Goal: Task Accomplishment & Management: Manage account settings

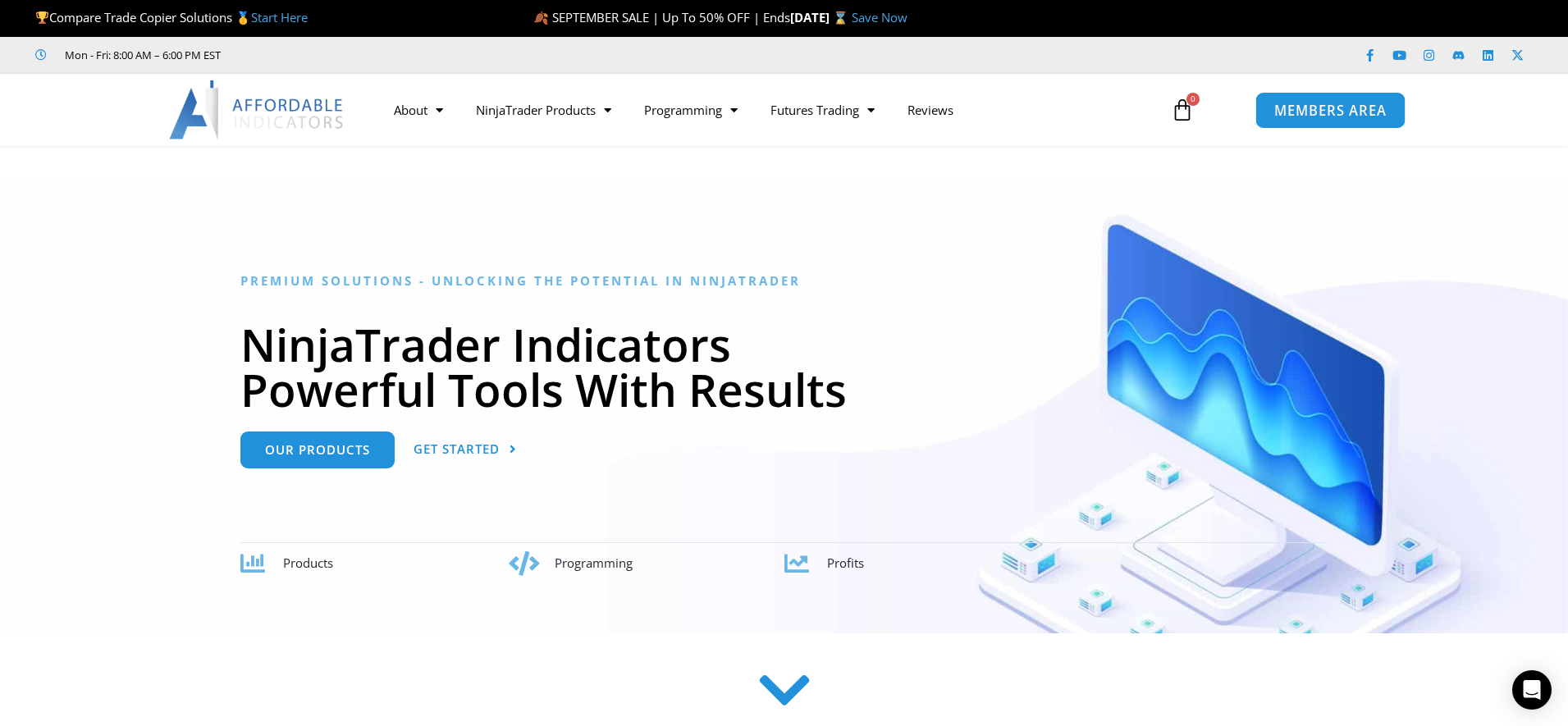
click at [1291, 112] on span "MEMBERS AREA" at bounding box center [1330, 110] width 112 height 14
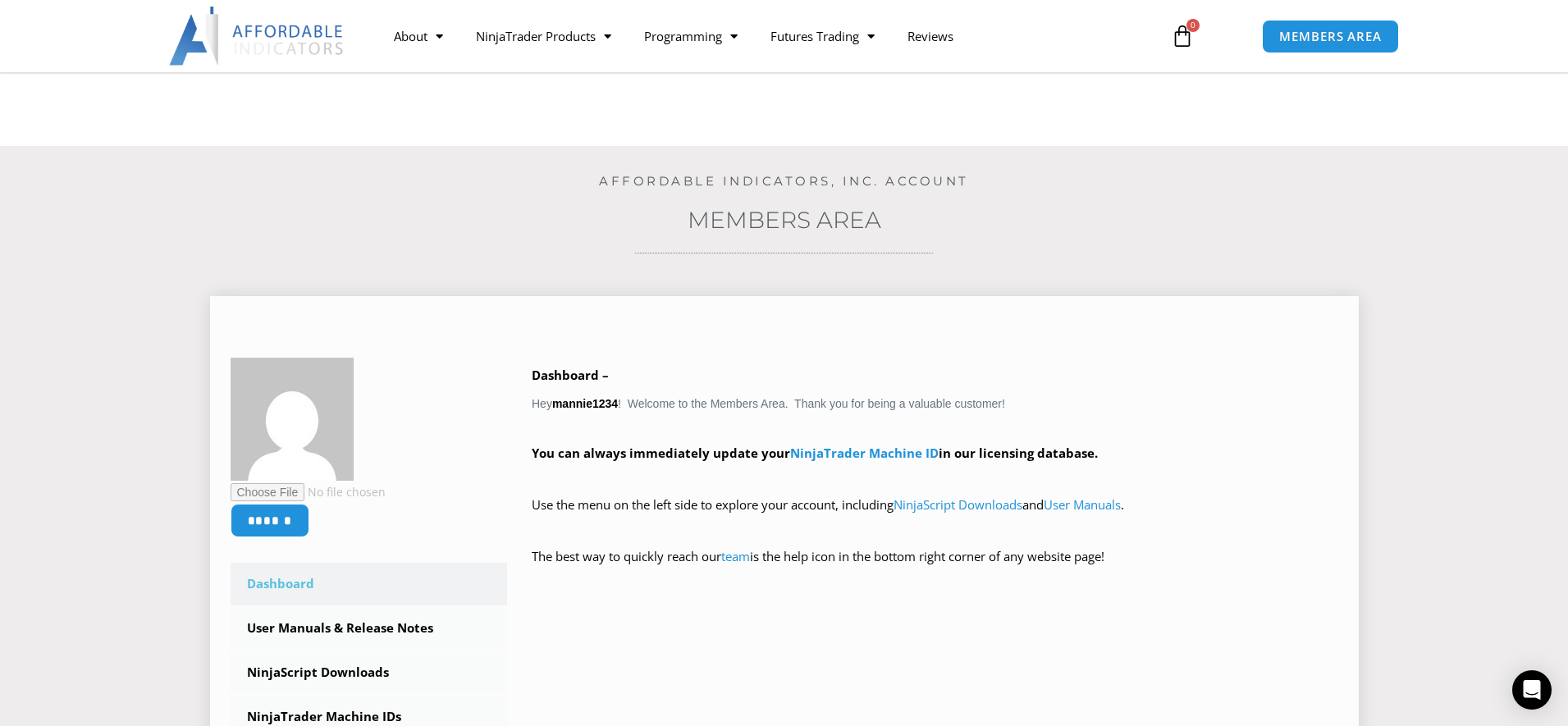
scroll to position [251, 0]
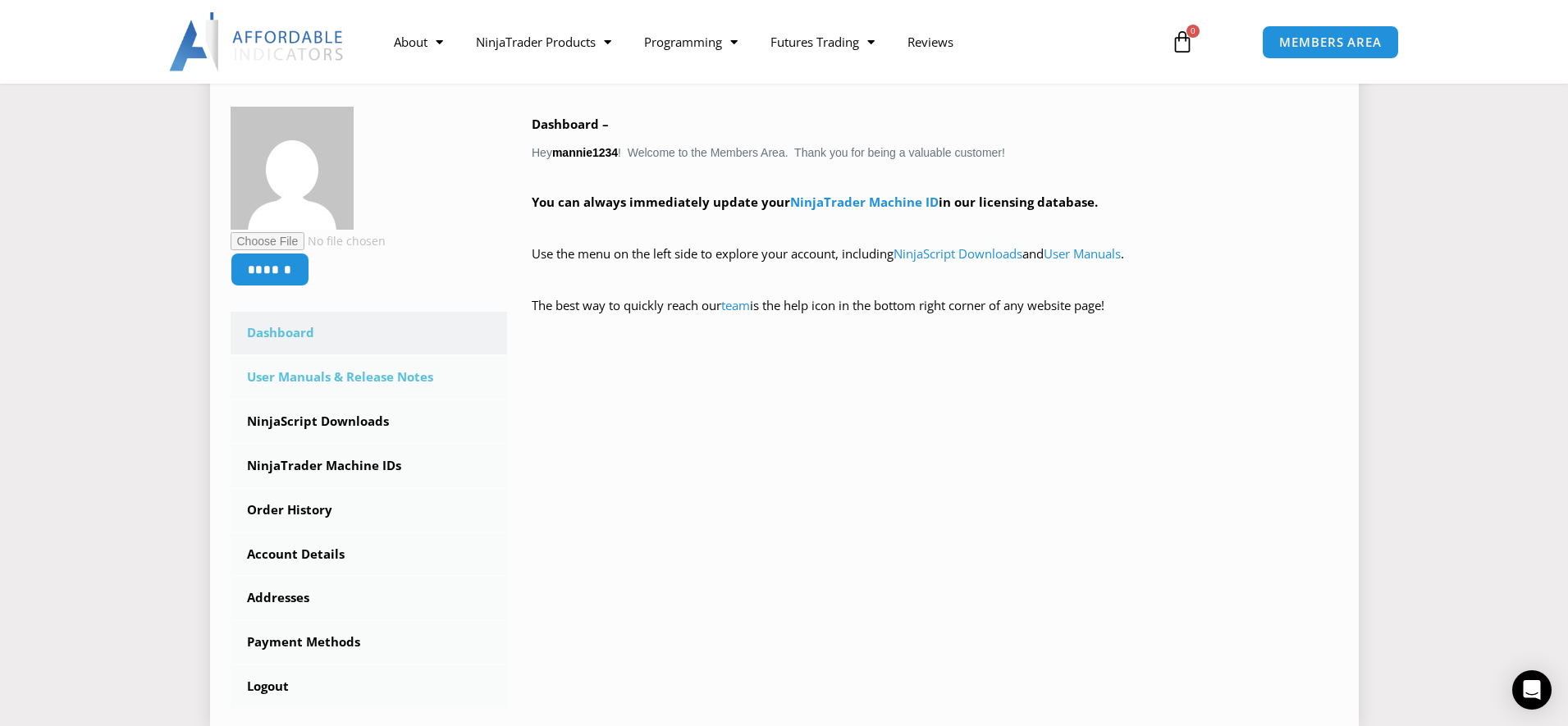
click at [329, 385] on link "User Manuals & Release Notes" at bounding box center [369, 377] width 277 height 43
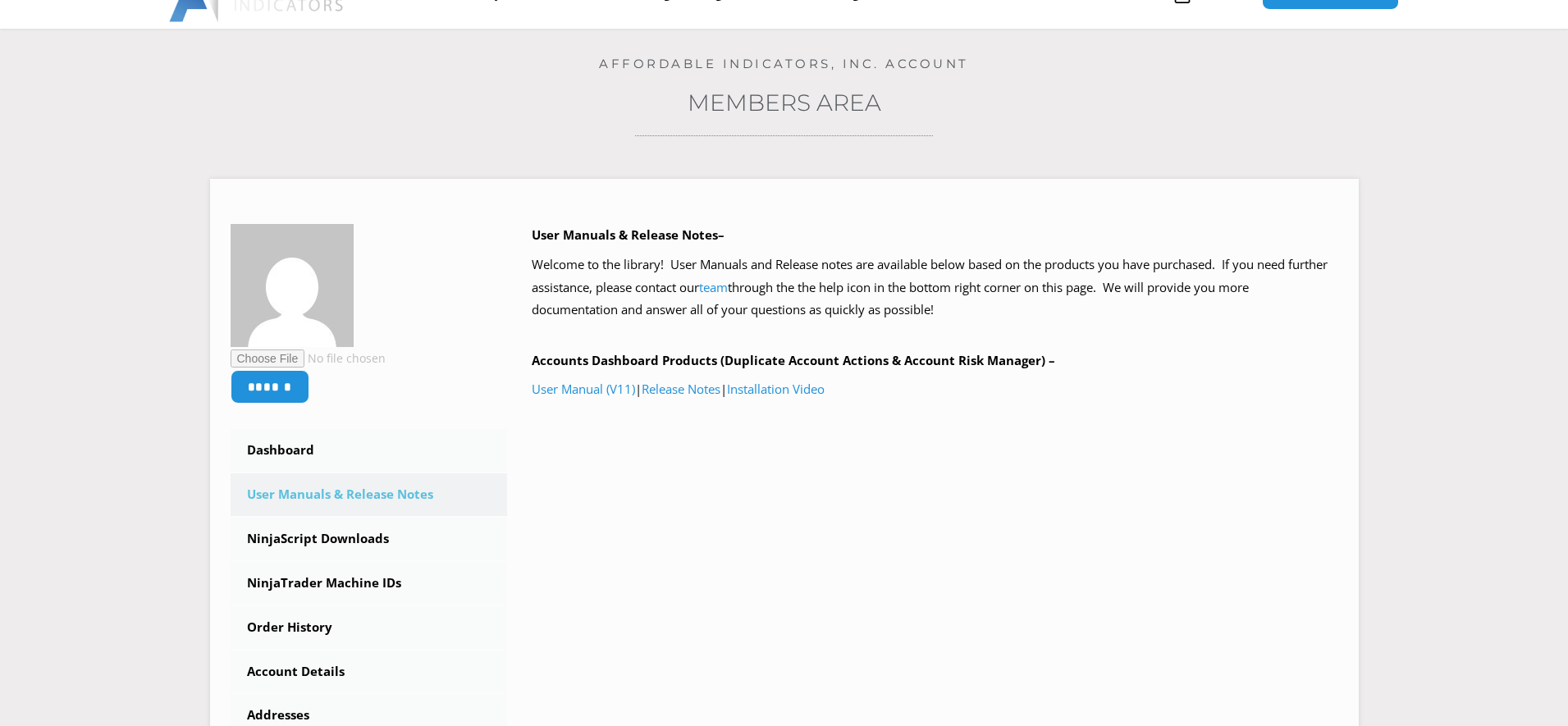
scroll to position [418, 0]
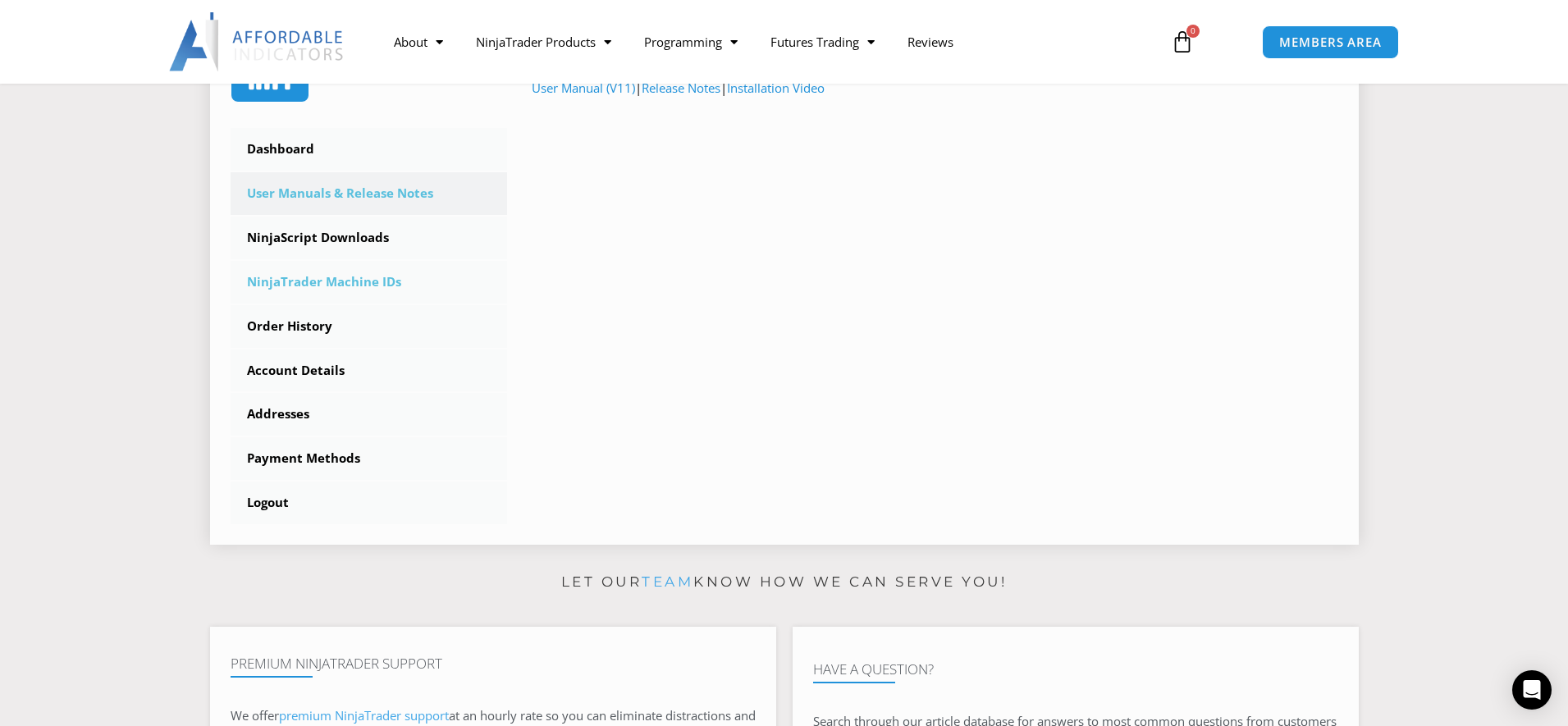
click at [336, 287] on link "NinjaTrader Machine IDs" at bounding box center [369, 282] width 277 height 43
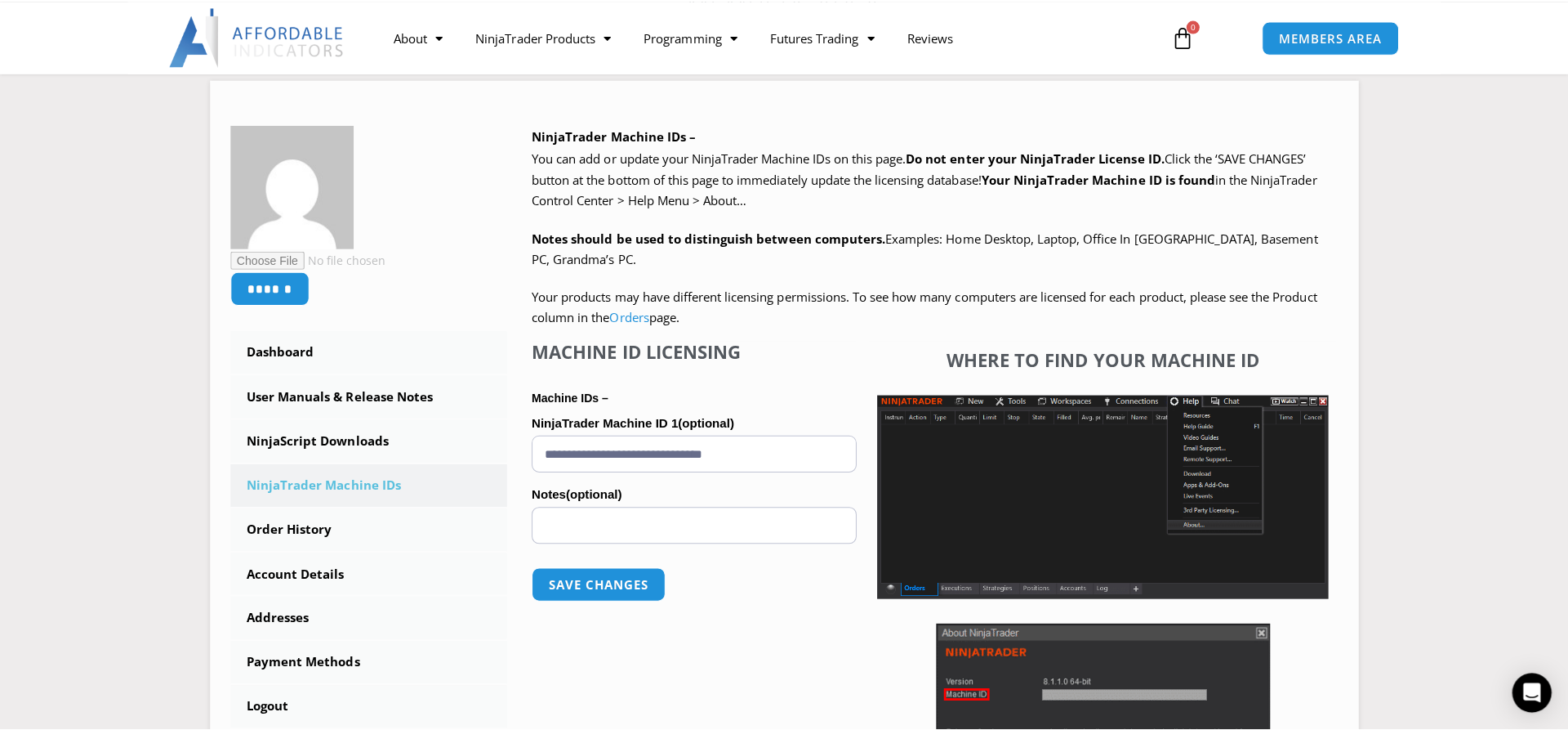
scroll to position [166, 0]
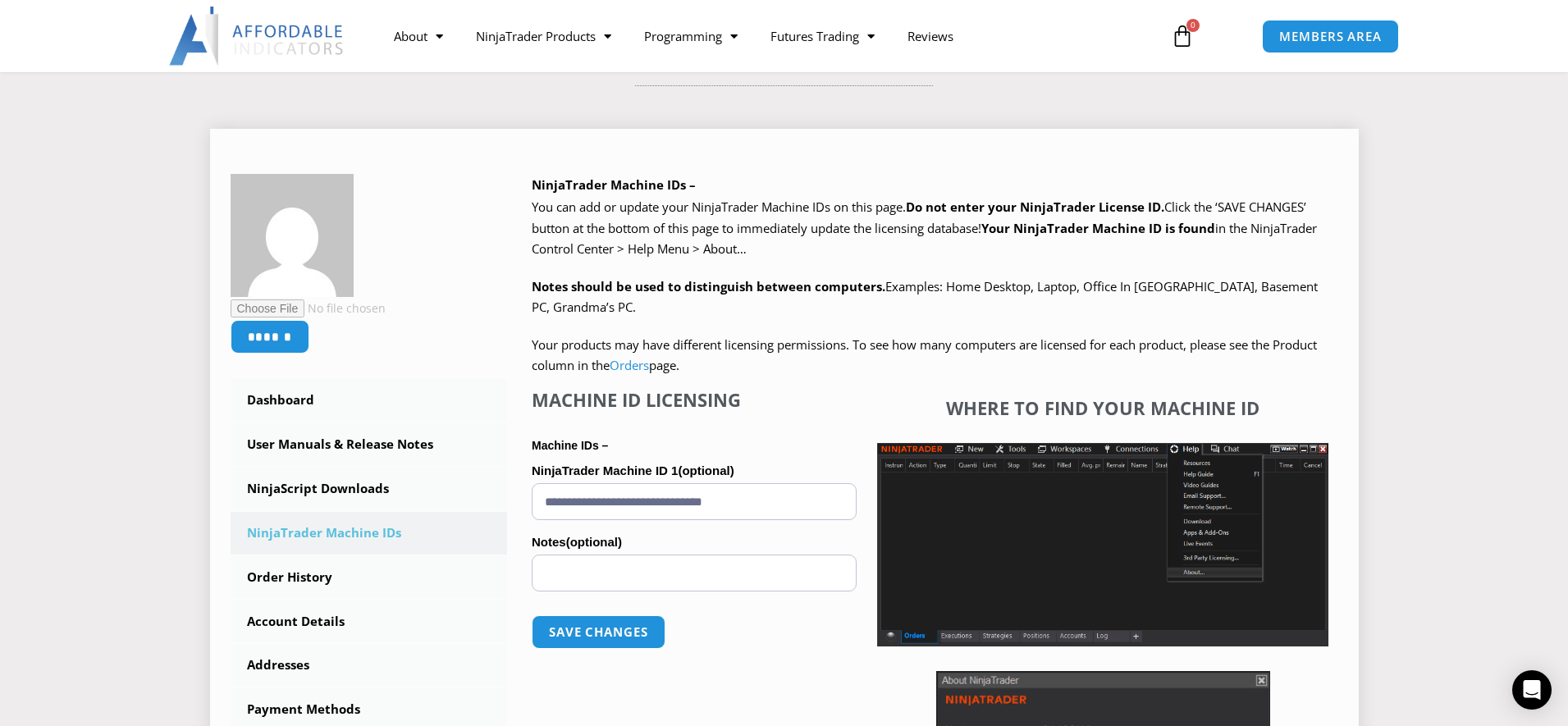
click at [822, 510] on input "**********" at bounding box center [694, 501] width 325 height 37
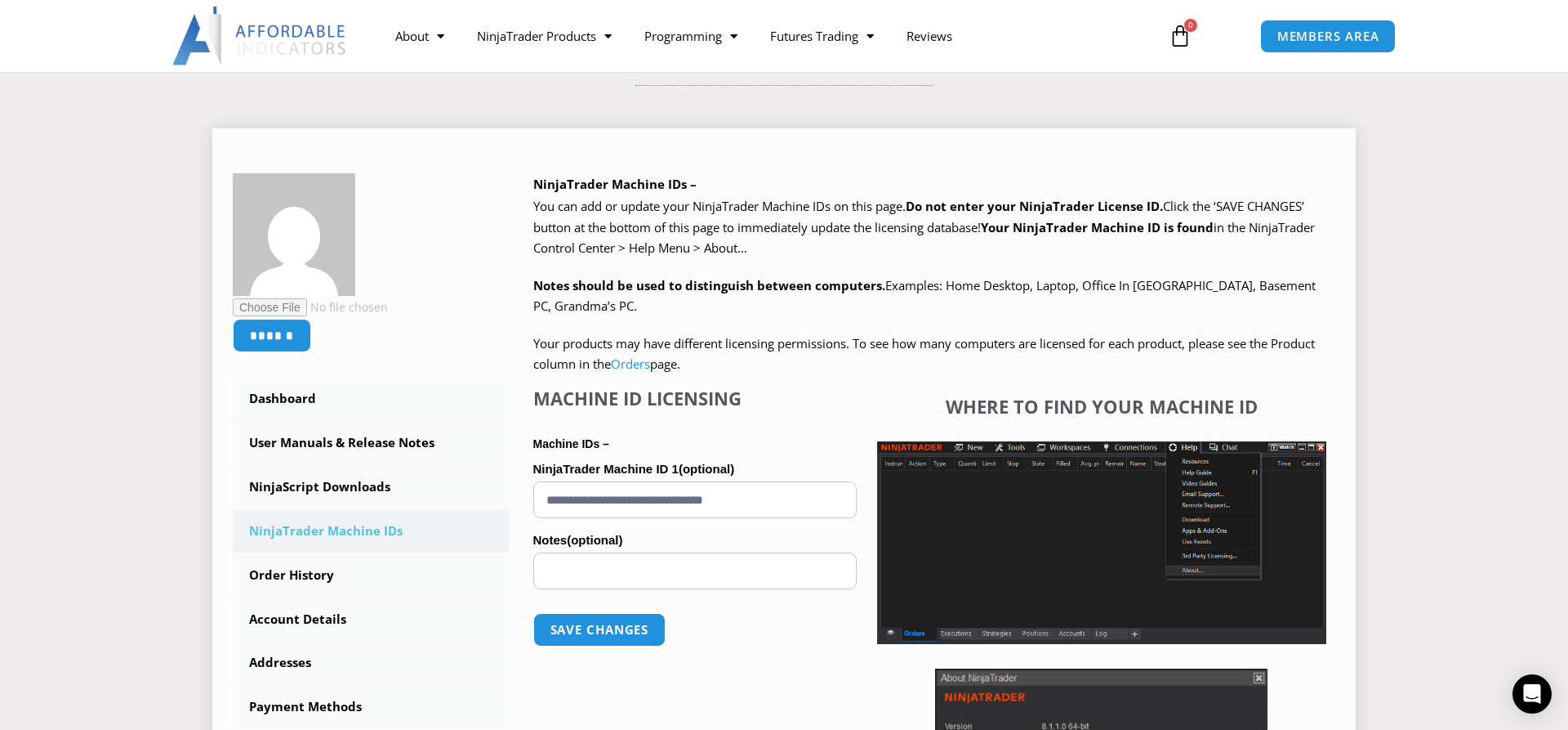
drag, startPoint x: 798, startPoint y: 498, endPoint x: 448, endPoint y: 501, distance: 350.0
click at [534, 501] on input "**********" at bounding box center [695, 499] width 324 height 37
click at [593, 628] on button "Save changes" at bounding box center [599, 629] width 139 height 35
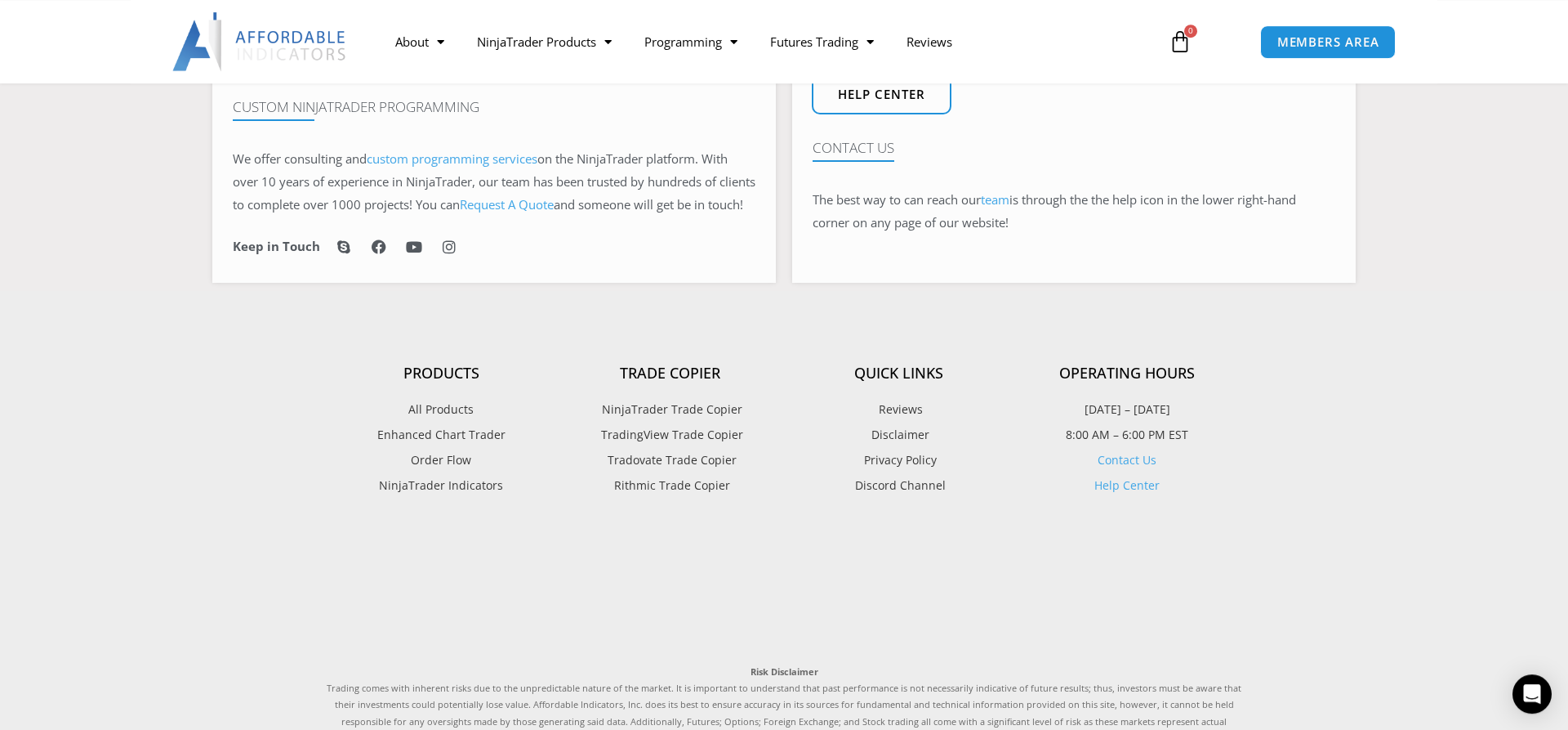
scroll to position [1250, 0]
click at [487, 494] on span "NinjaTrader Indicators" at bounding box center [441, 482] width 124 height 21
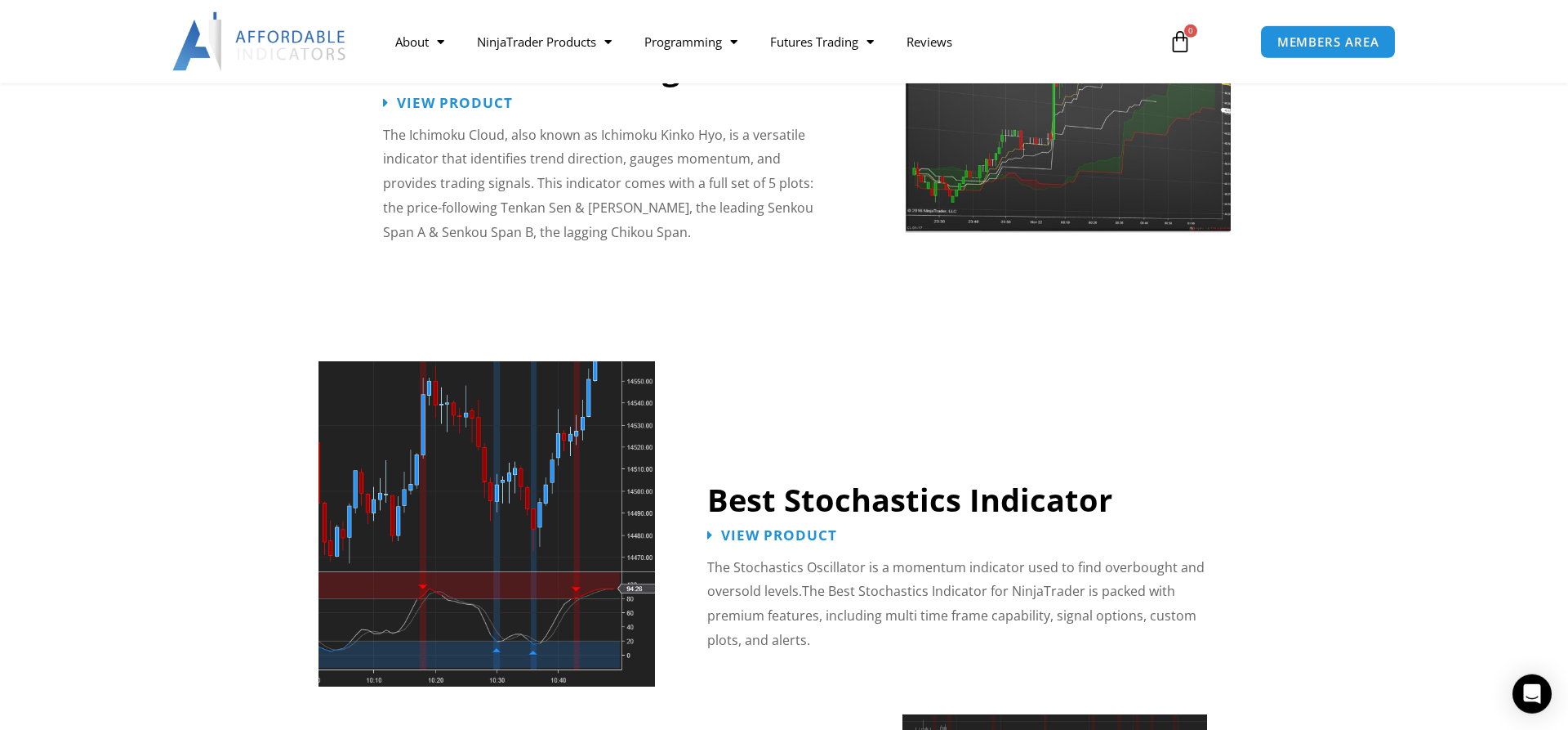
scroll to position [3084, 0]
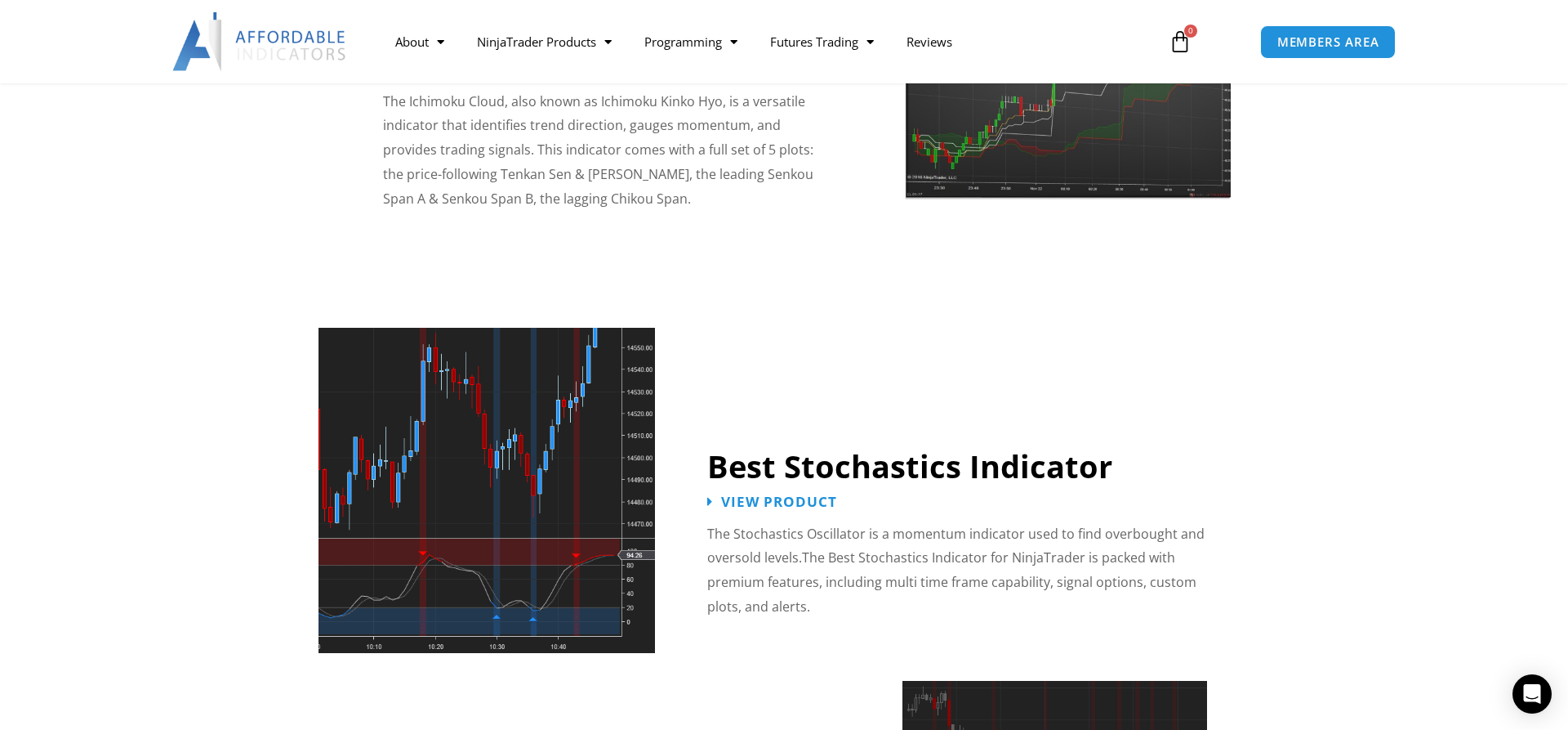
click at [753, 444] on link "Best Stochastics Indicator" at bounding box center [910, 465] width 405 height 43
click at [753, 494] on span "View Product" at bounding box center [781, 502] width 127 height 16
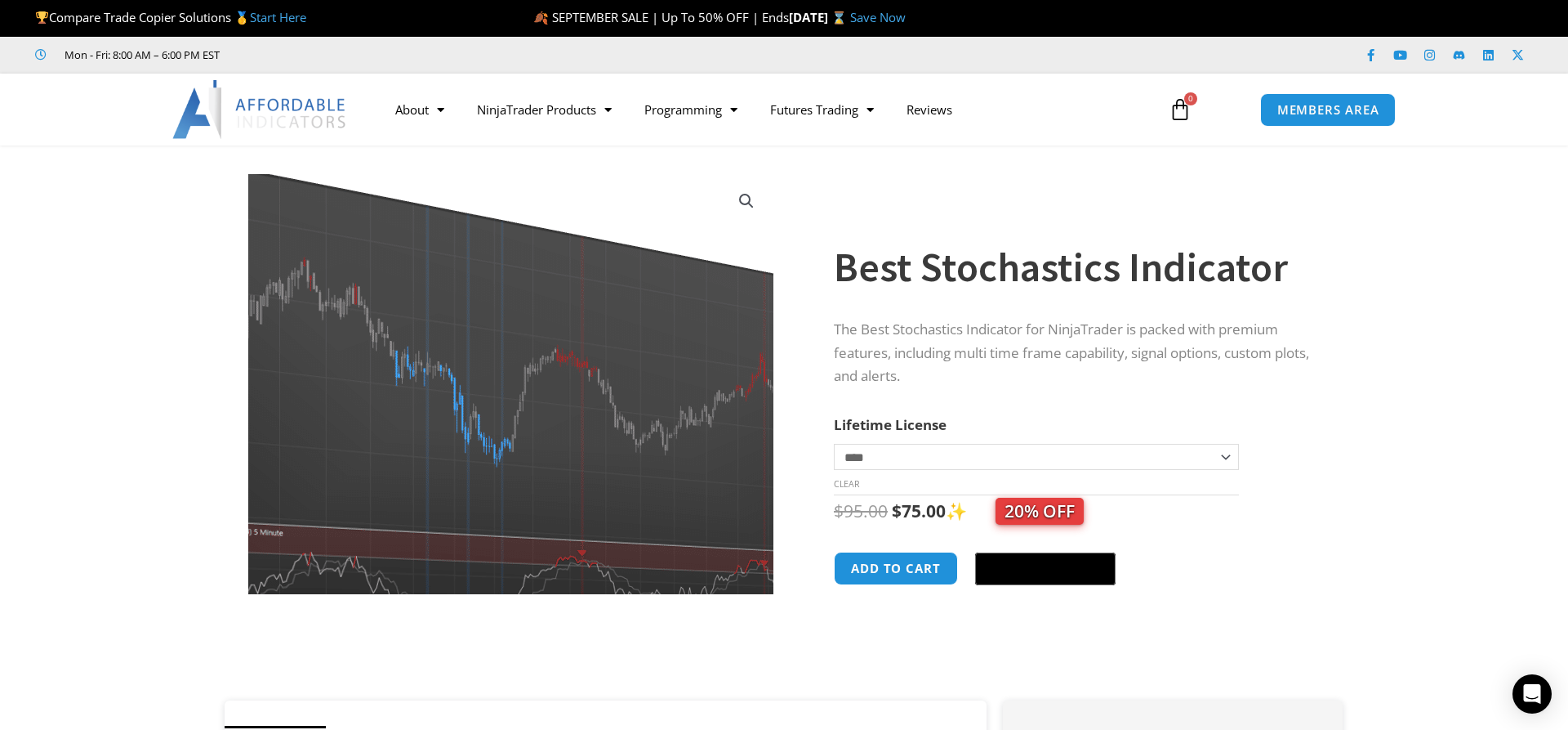
click at [540, 412] on img at bounding box center [500, 372] width 712 height 569
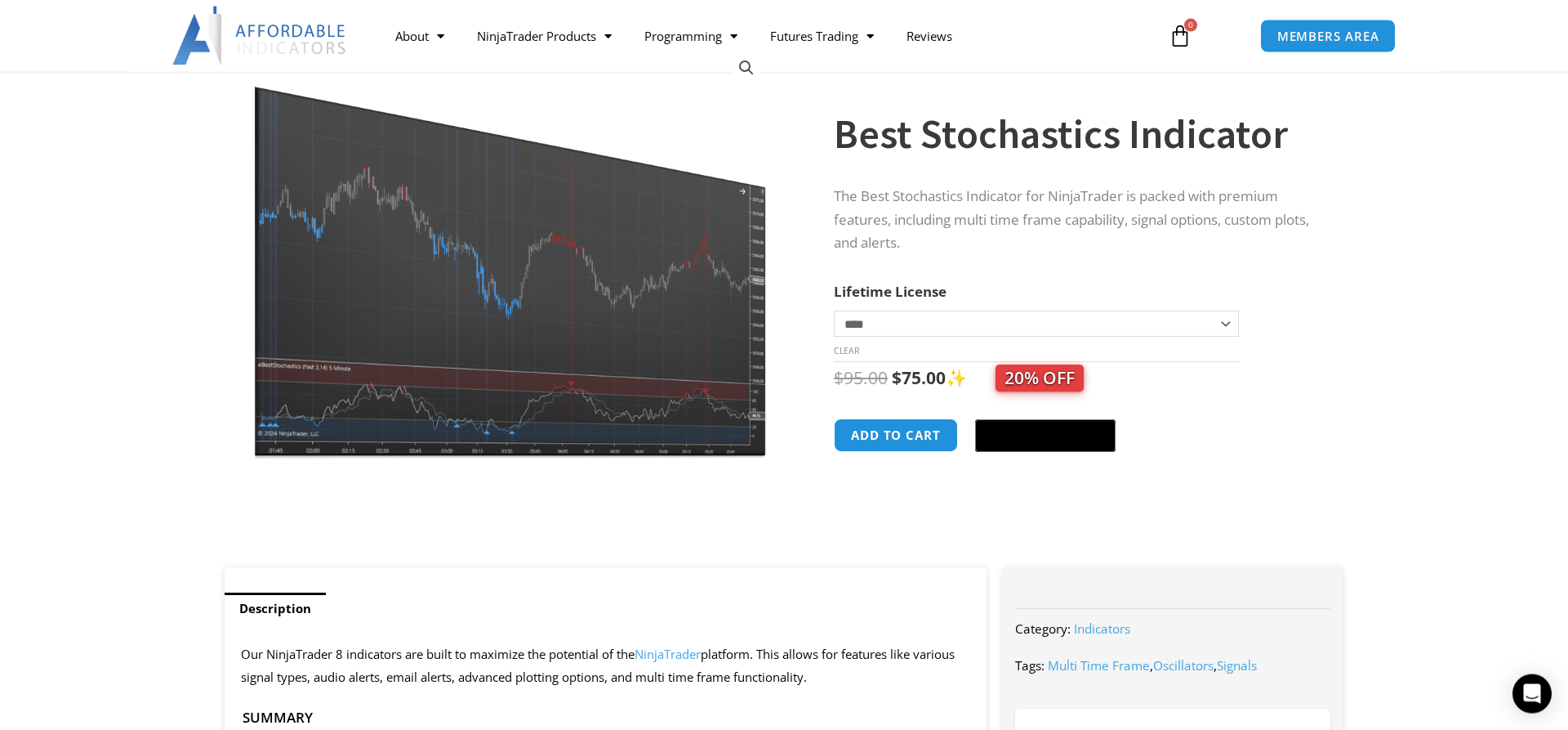
scroll to position [84, 0]
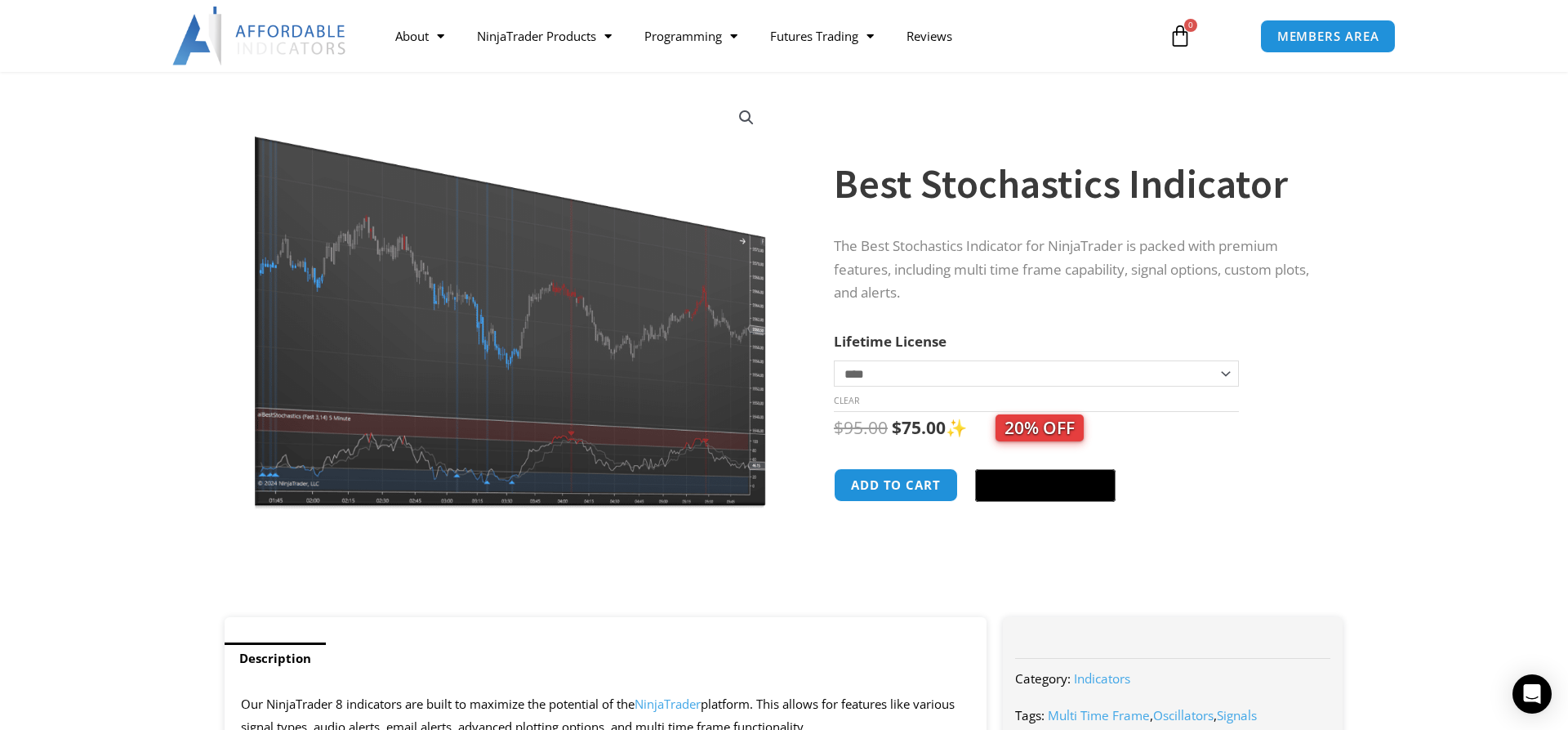
click at [834, 361] on select "**********" at bounding box center [1036, 373] width 405 height 26
select select "*"
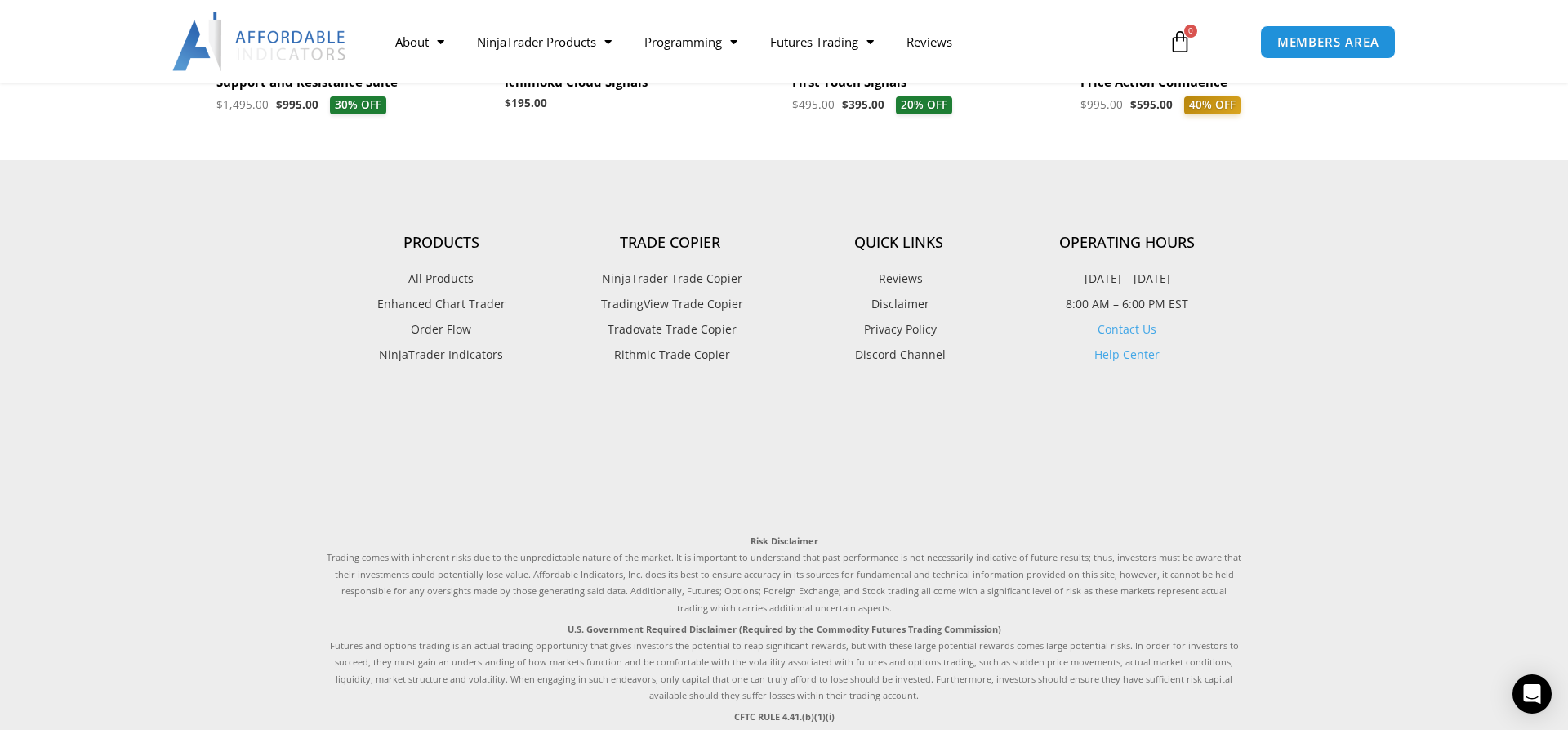
scroll to position [3001, 0]
